Goal: Information Seeking & Learning: Learn about a topic

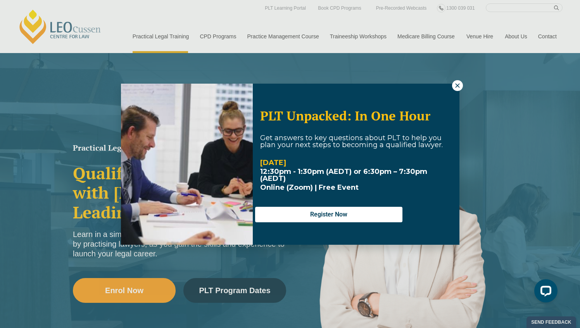
click at [456, 85] on icon at bounding box center [457, 85] width 7 height 7
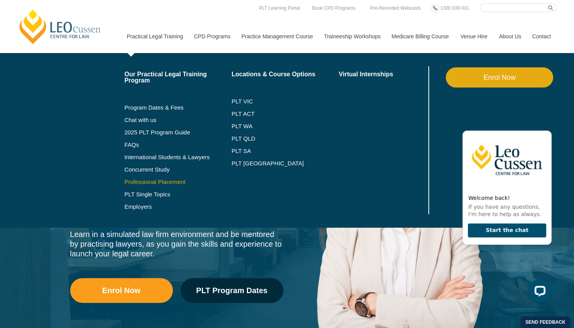
click at [149, 182] on link "Professional Placement" at bounding box center [177, 182] width 107 height 6
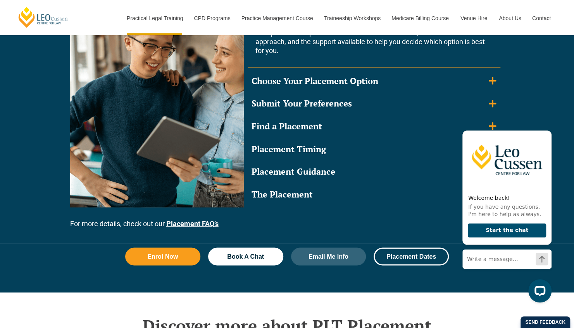
scroll to position [783, 0]
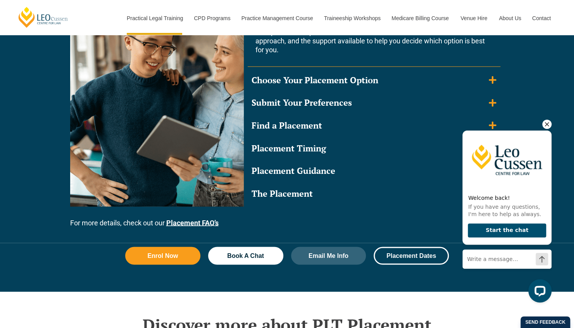
click at [491, 126] on div "Welcome back! If you have any questions, I'm here to help as always. Start the …" at bounding box center [507, 198] width 89 height 157
click at [547, 125] on icon "Hide greeting" at bounding box center [547, 125] width 4 height 4
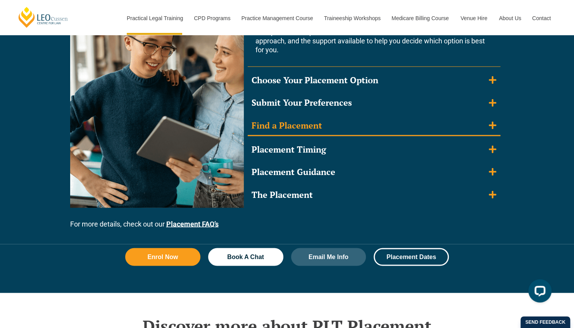
click at [494, 127] on icon "Accordion. Open links with Enter or Space, close with Escape, and navigate with…" at bounding box center [492, 125] width 7 height 9
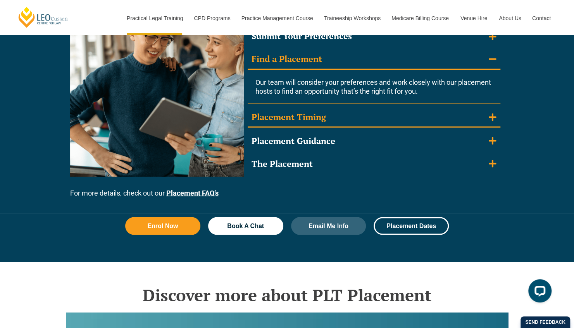
click at [495, 119] on icon "Accordion. Open links with Enter or Space, close with Escape, and navigate with…" at bounding box center [492, 117] width 7 height 9
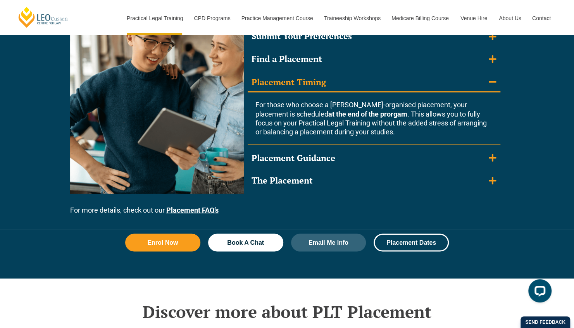
click at [289, 82] on div "Placement Timing" at bounding box center [289, 81] width 74 height 11
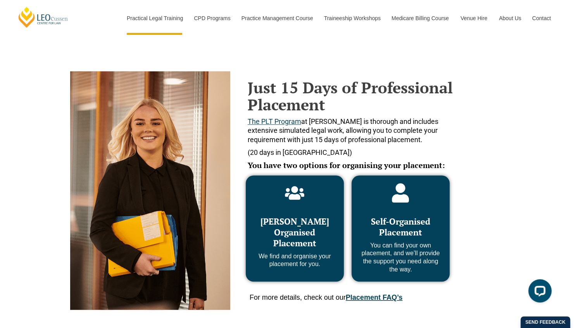
scroll to position [0, 0]
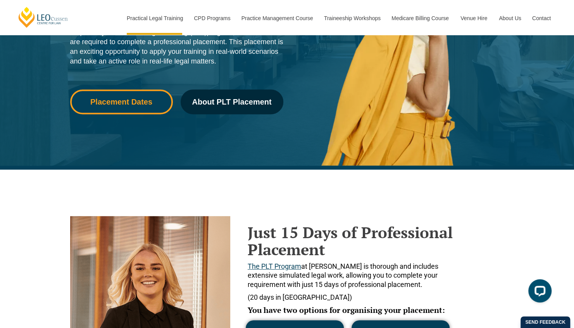
click at [102, 101] on span "Placement Dates" at bounding box center [121, 102] width 62 height 8
